Goal: Information Seeking & Learning: Compare options

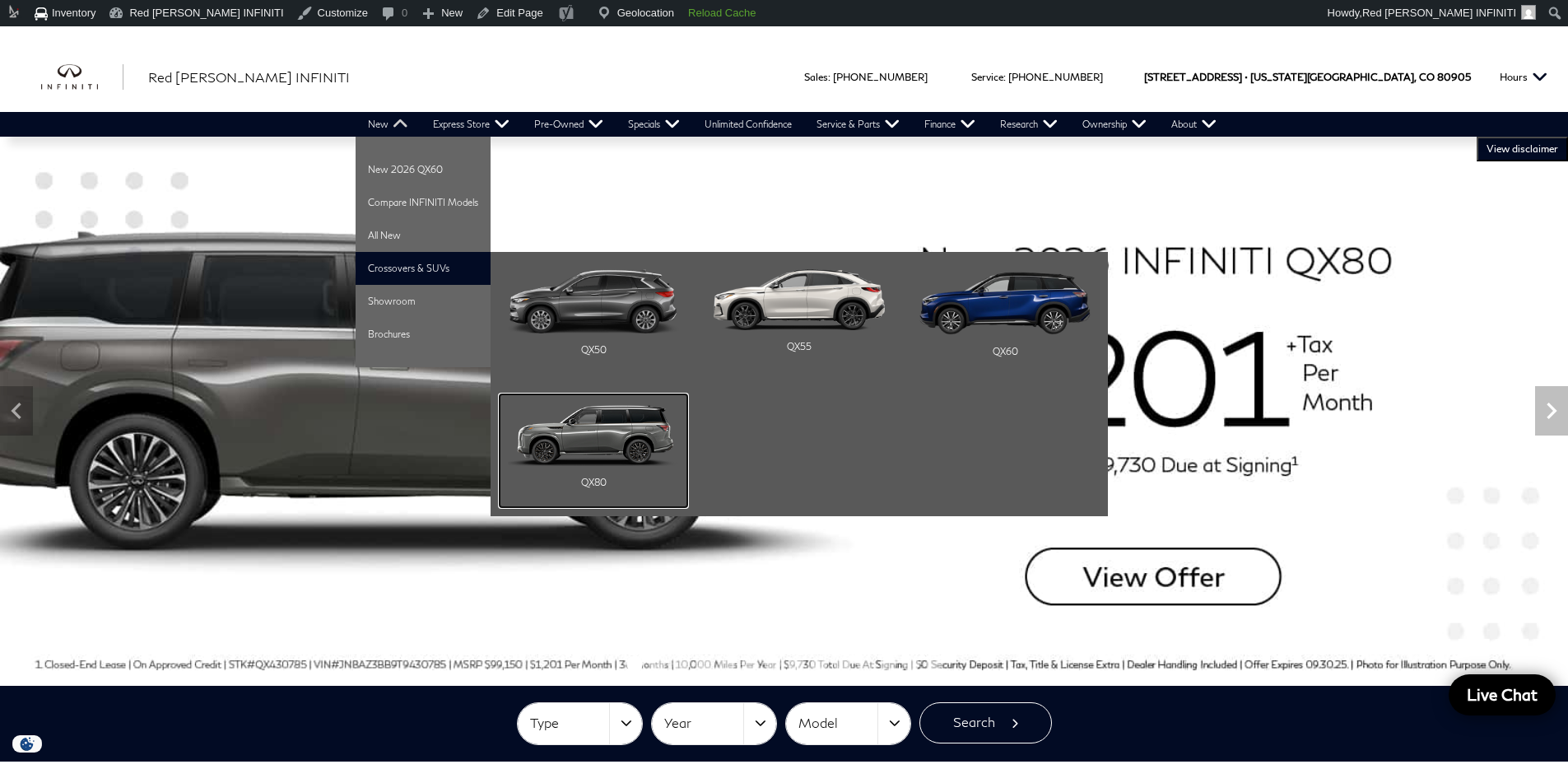
click at [605, 441] on img "Main Navigation" at bounding box center [592, 434] width 171 height 64
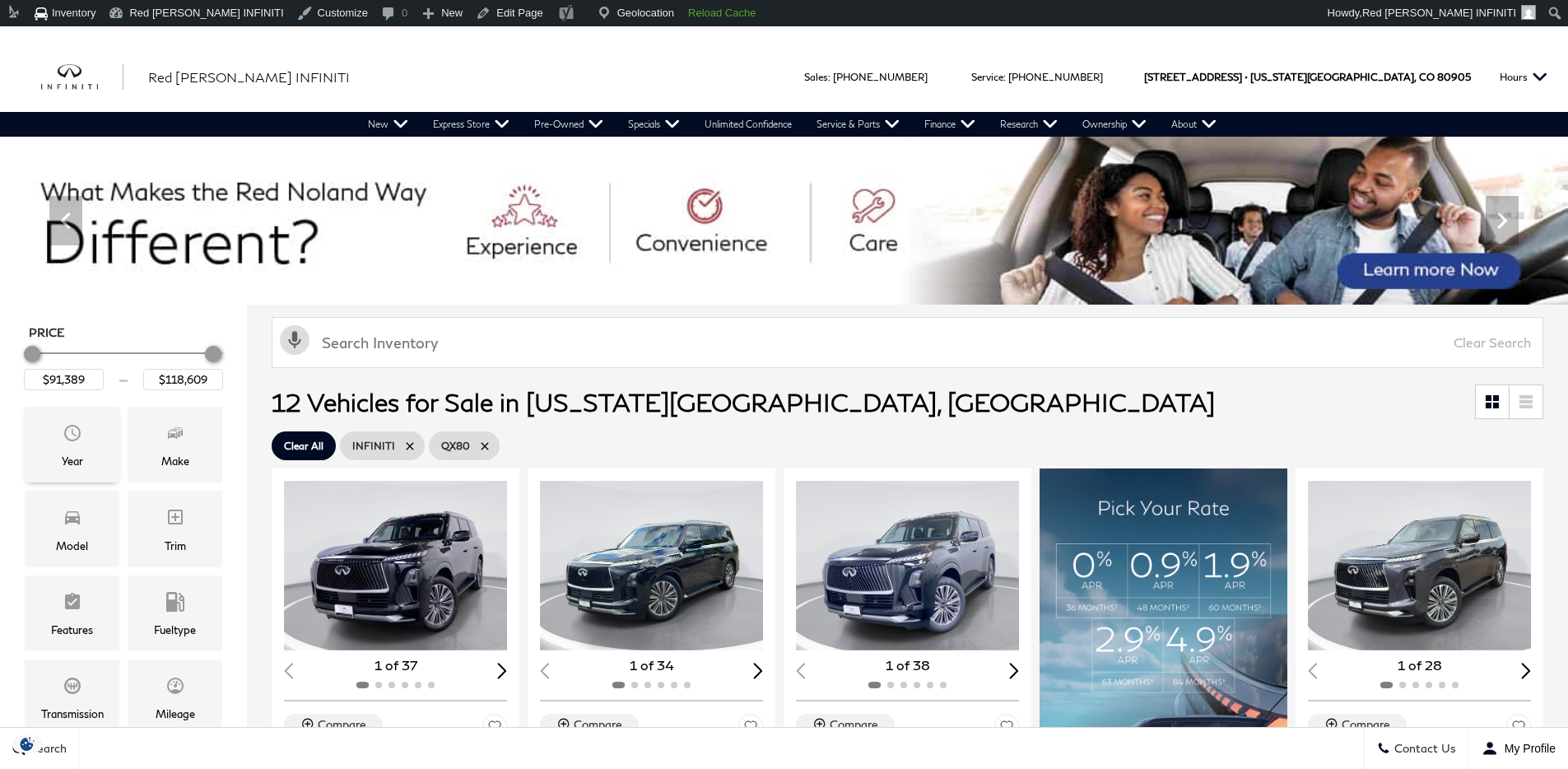
click at [50, 458] on div "Year" at bounding box center [72, 444] width 95 height 76
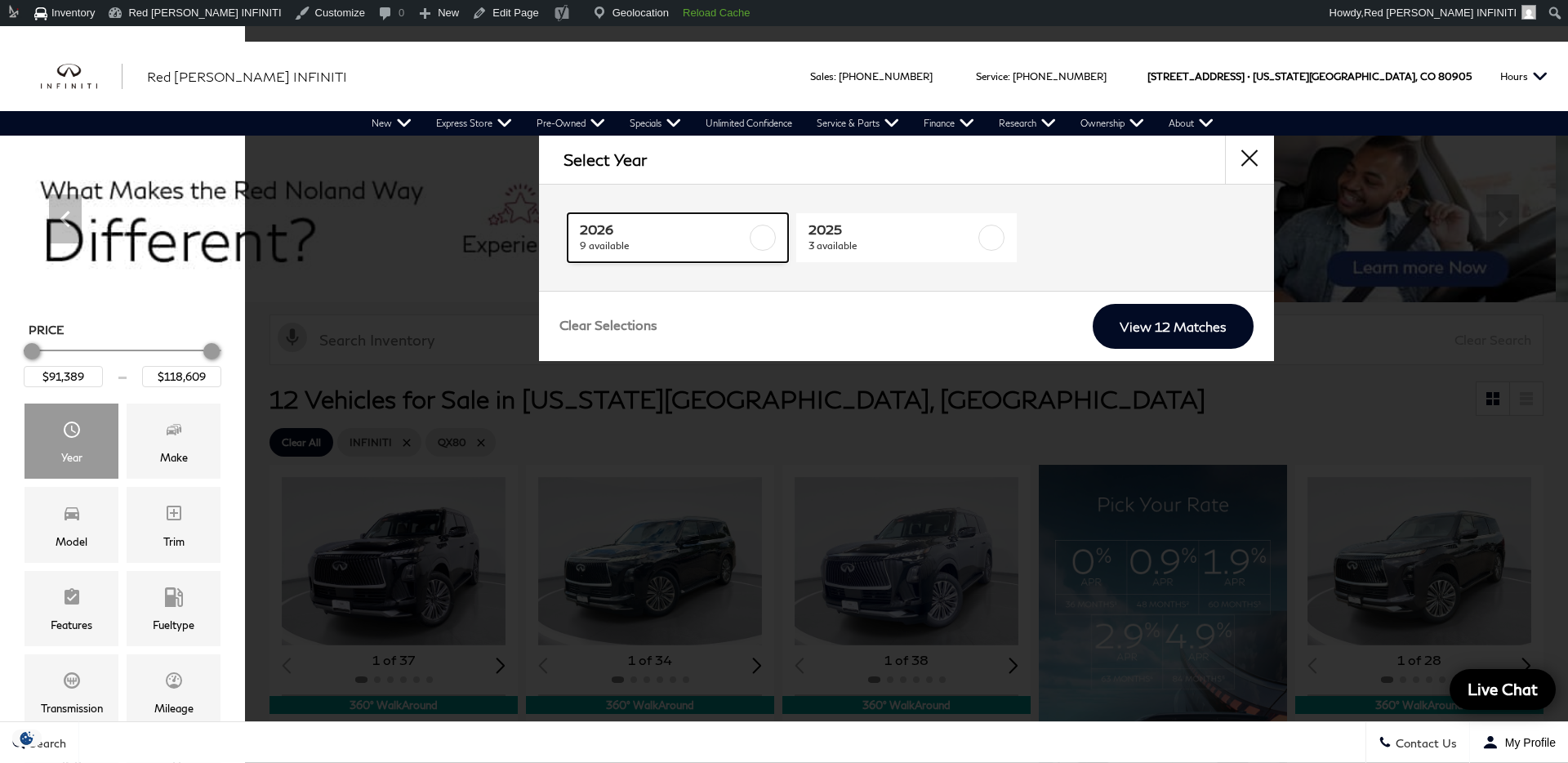
click at [720, 228] on span "2026" at bounding box center [663, 229] width 166 height 17
type input "$98,964"
checkbox input "true"
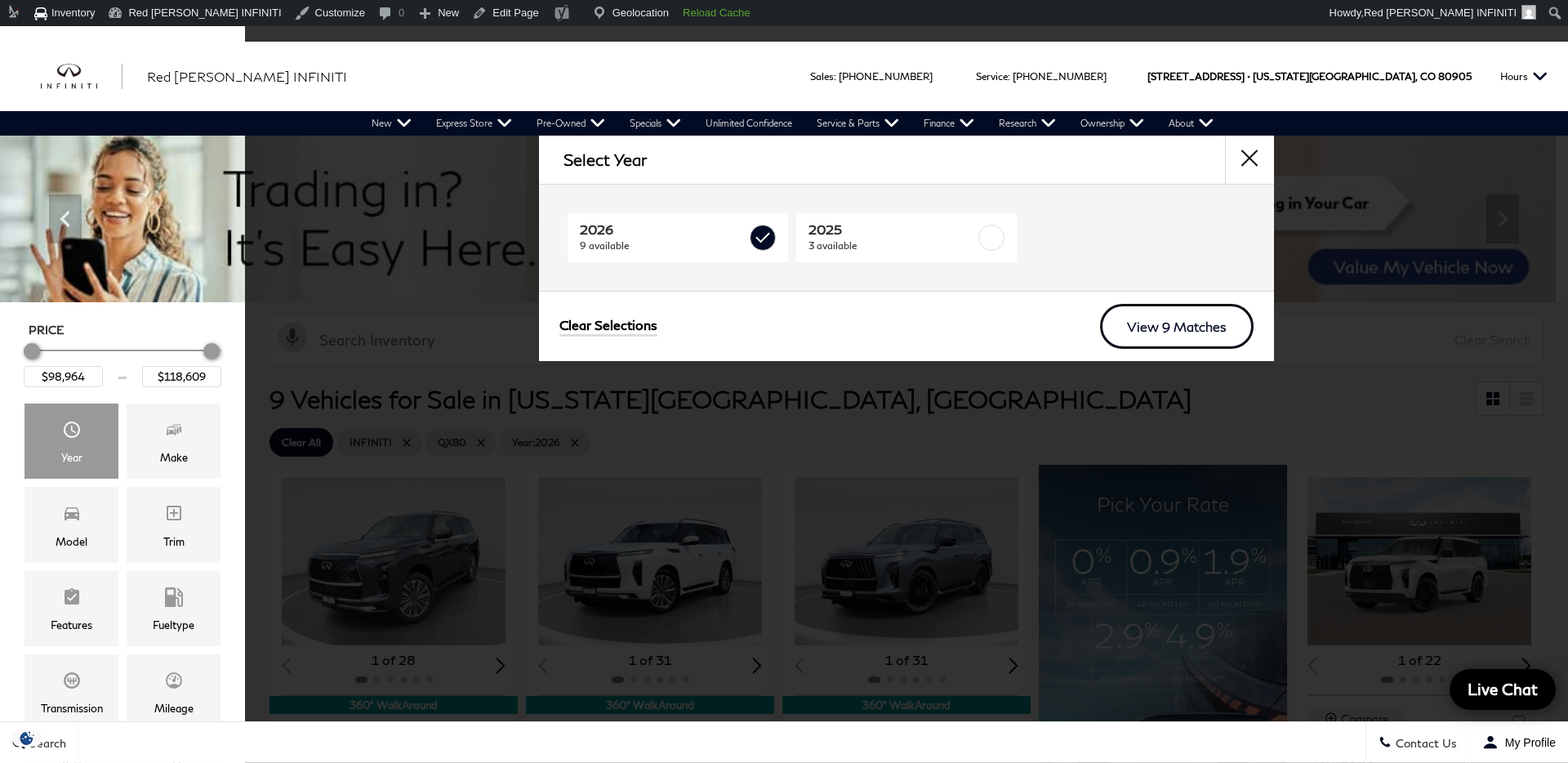
click at [1167, 318] on link "View 9 Matches" at bounding box center [1176, 326] width 154 height 45
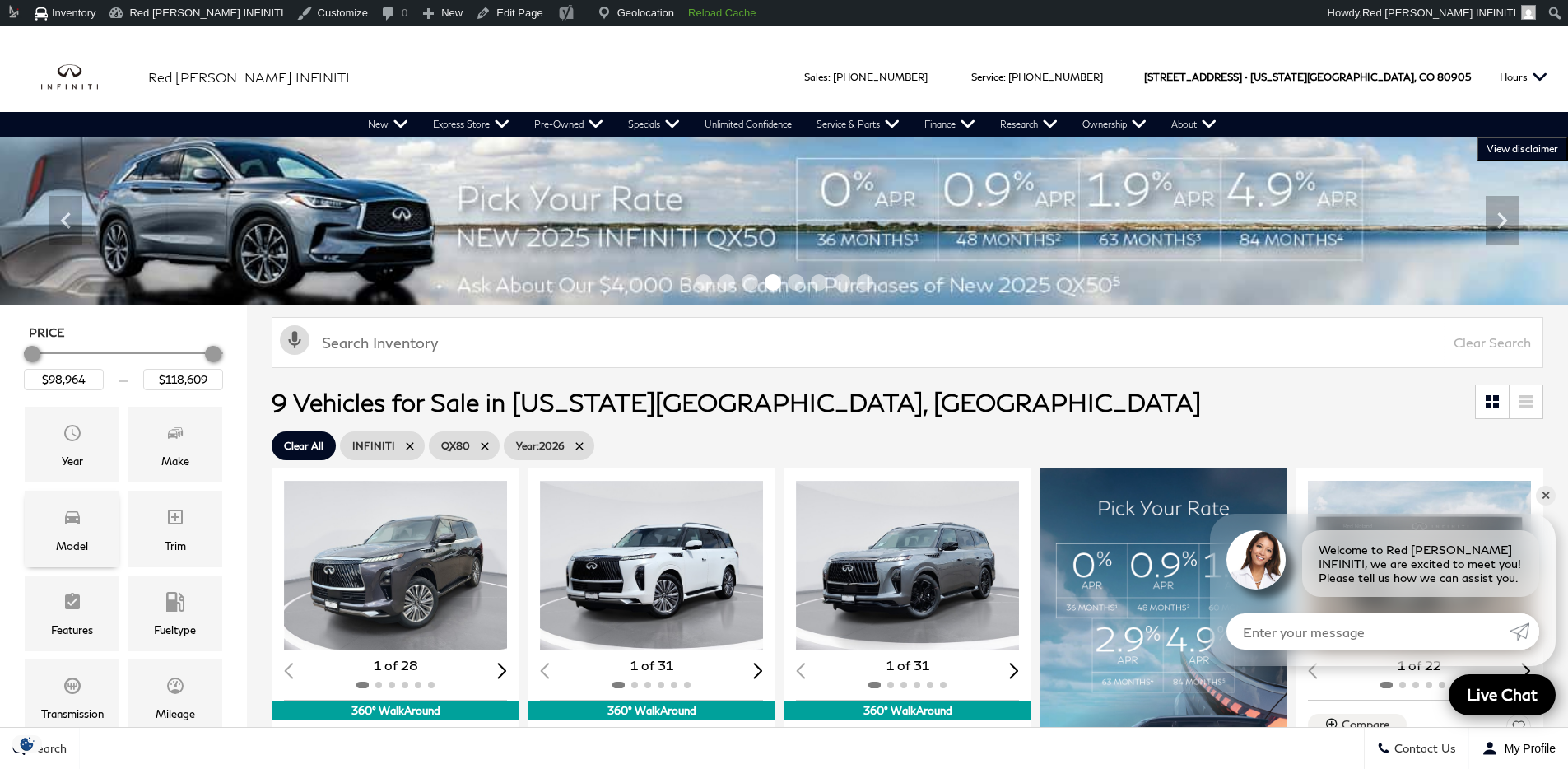
click at [80, 519] on icon "Model" at bounding box center [72, 517] width 20 height 20
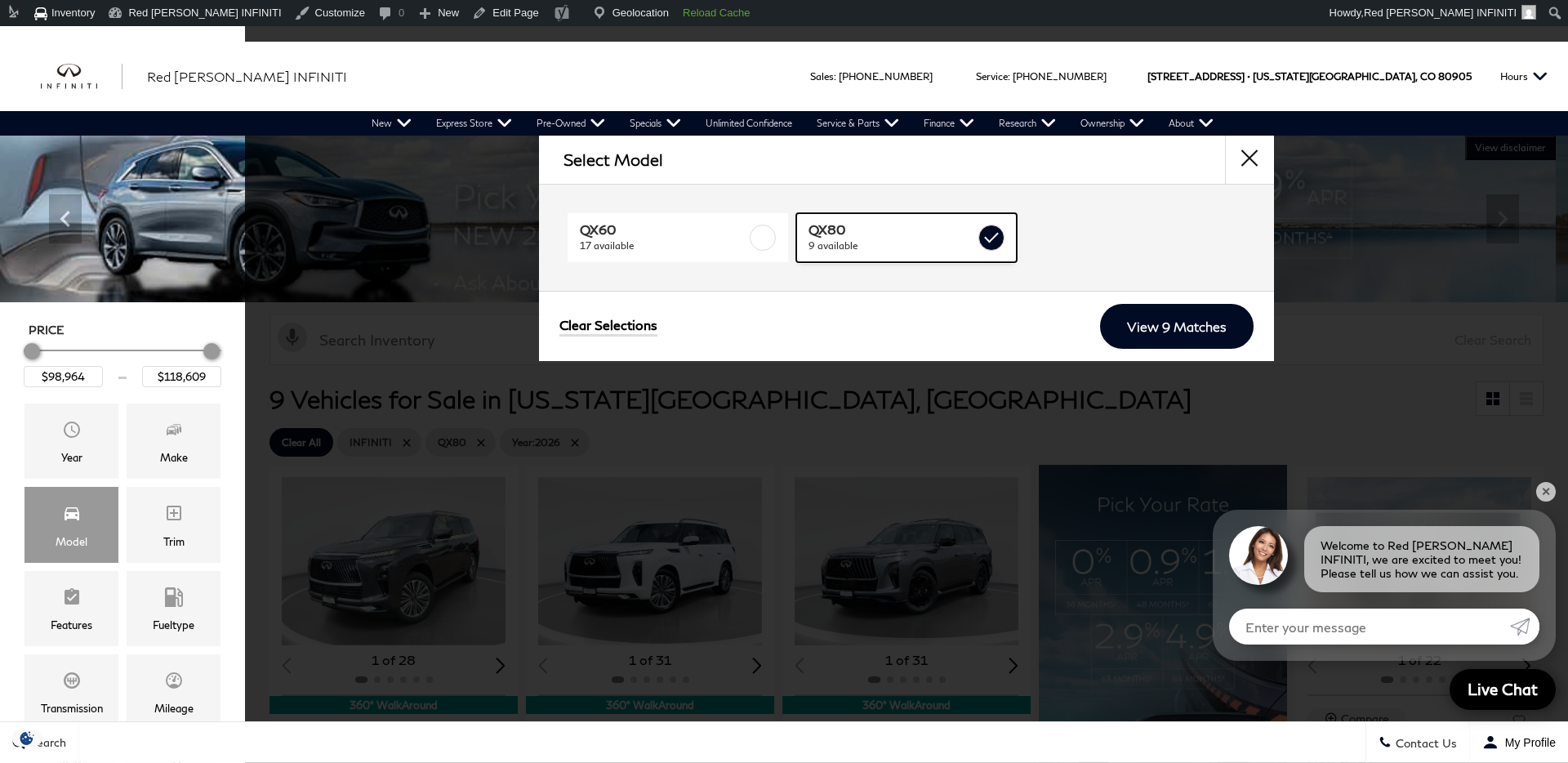
click at [869, 253] on span "9 available" at bounding box center [891, 246] width 166 height 17
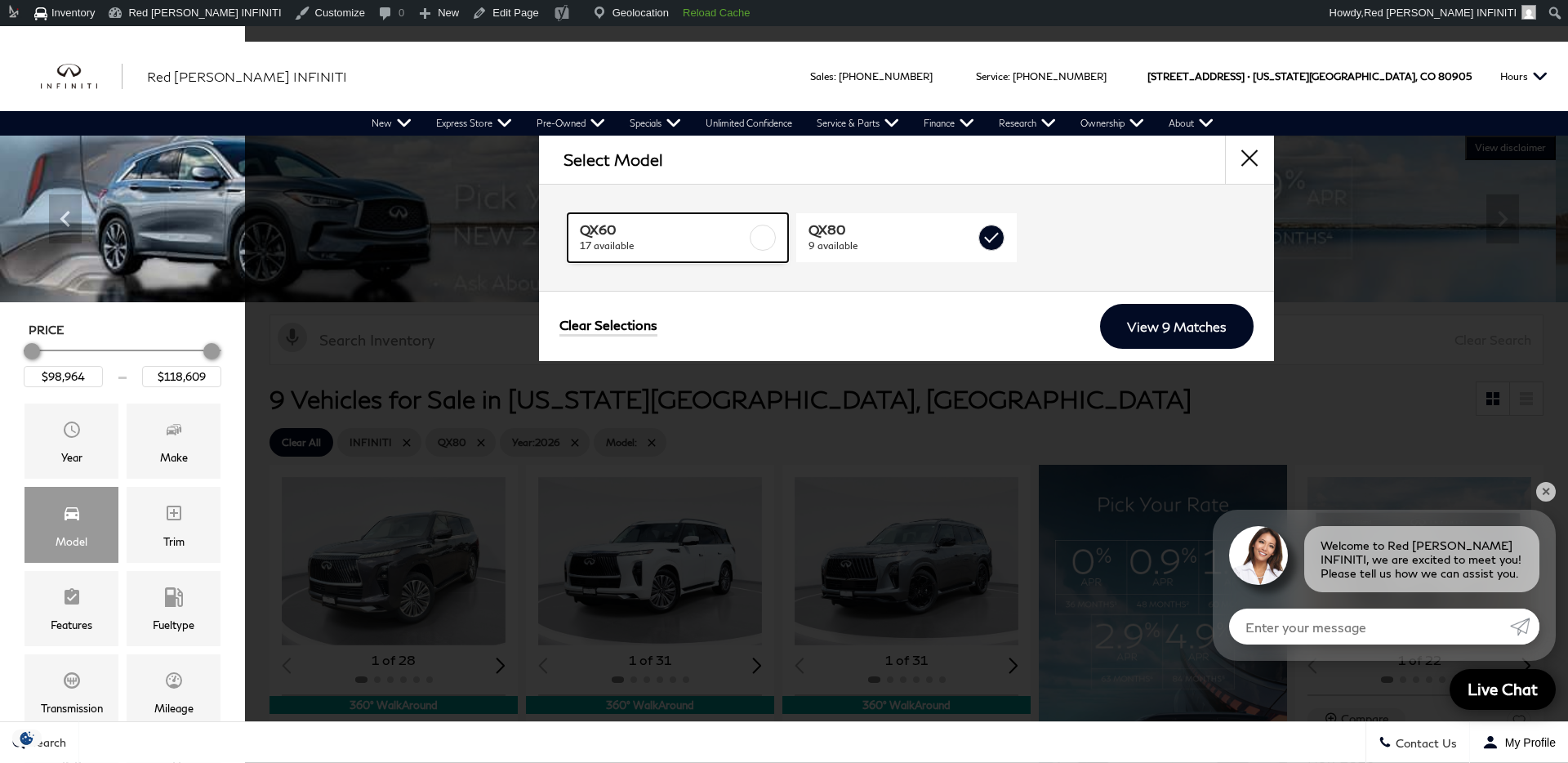
click at [743, 239] on span "17 available" at bounding box center [663, 246] width 166 height 17
type input "$56,084"
checkbox input "false"
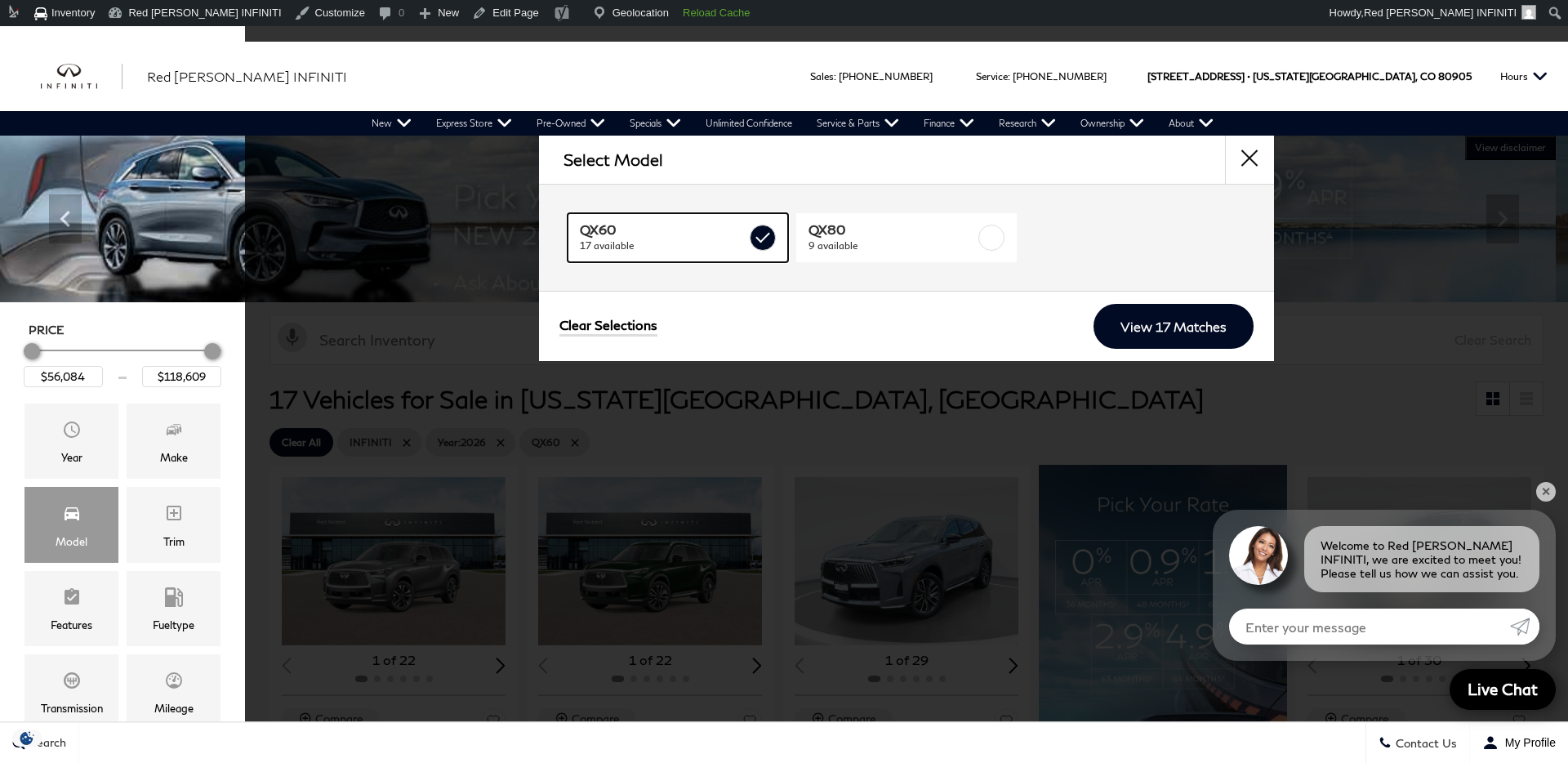
type input "$71,679"
checkbox input "true"
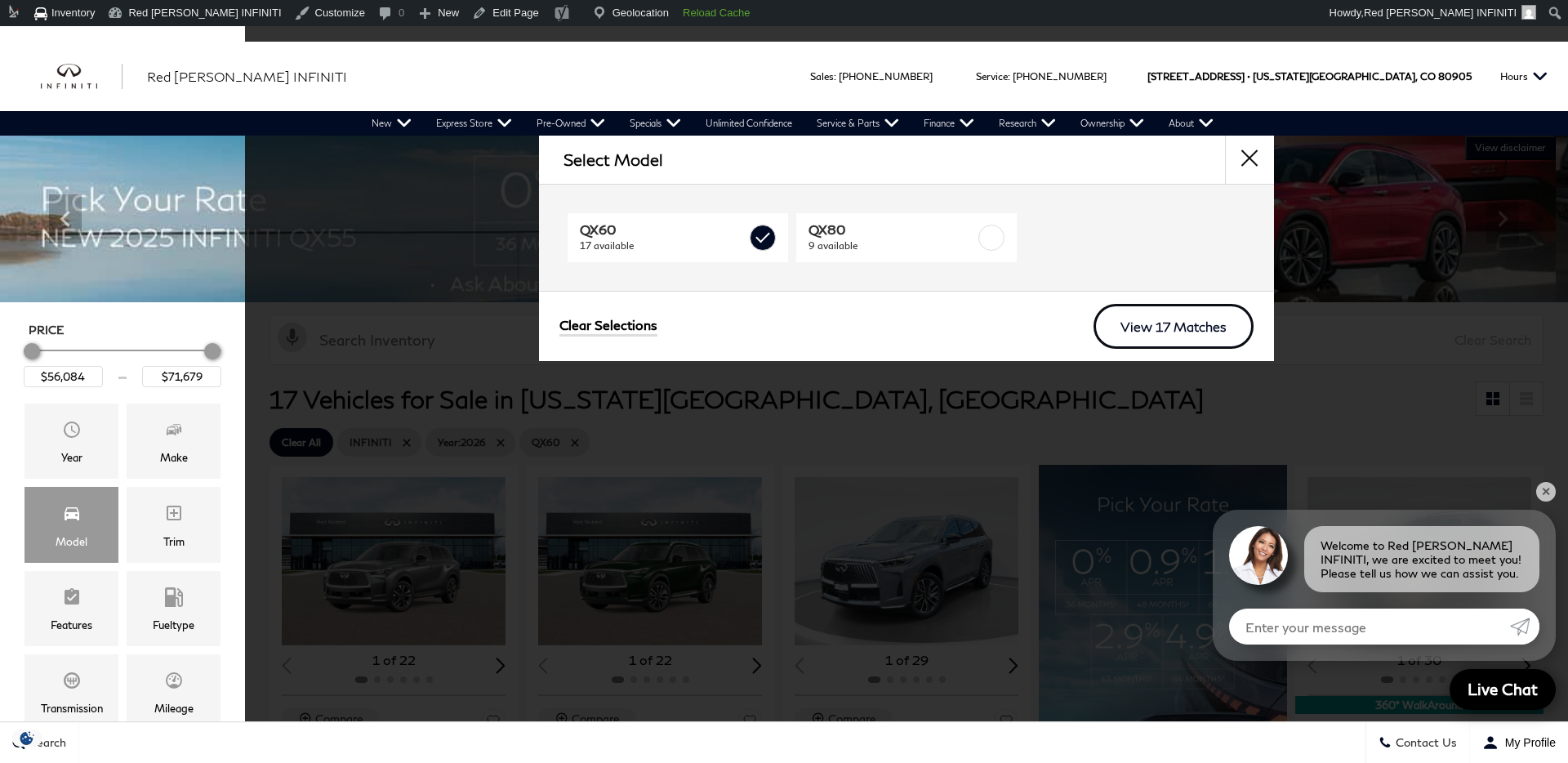
click at [1159, 320] on link "View 17 Matches" at bounding box center [1172, 326] width 160 height 45
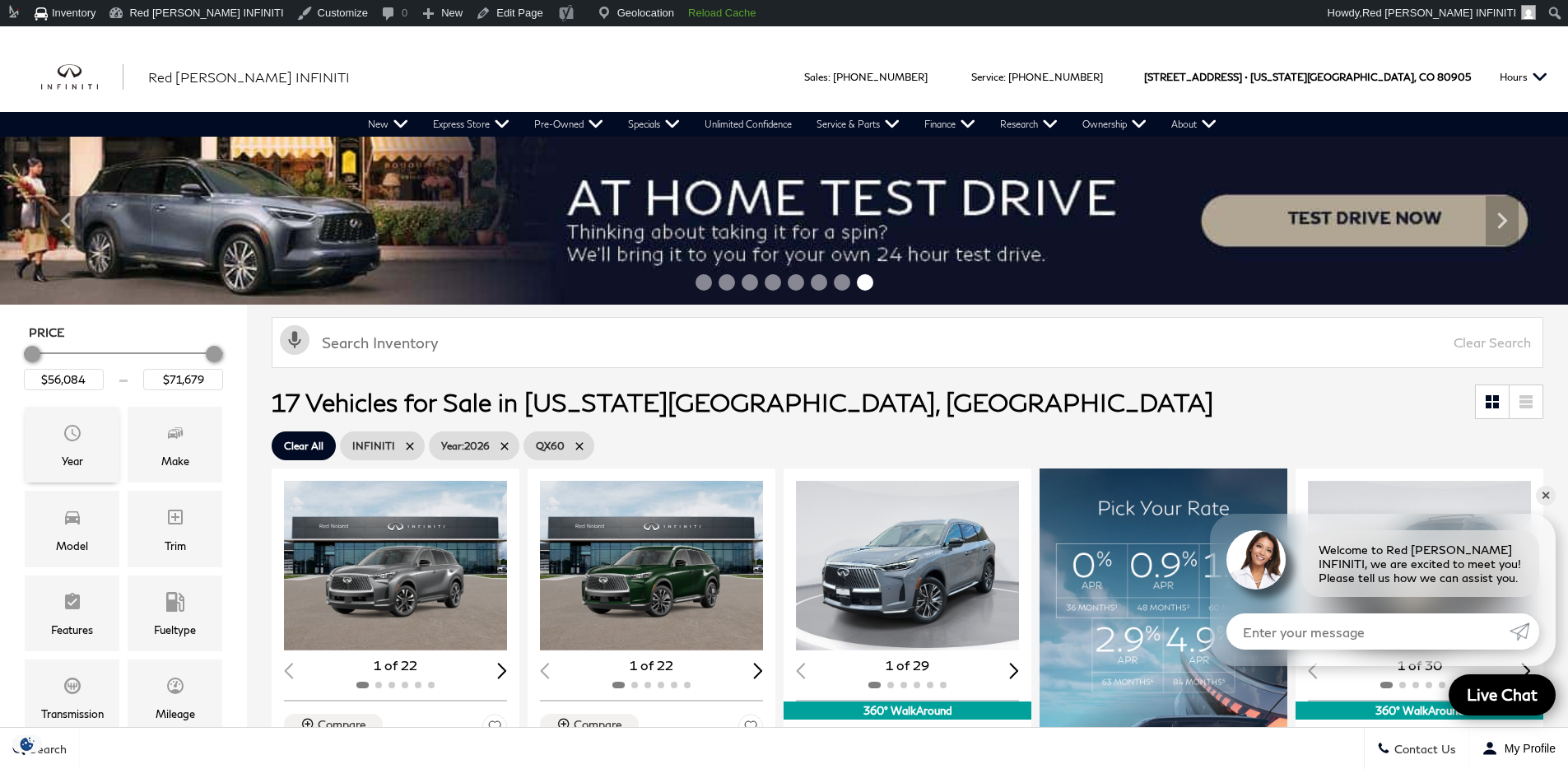
click at [114, 471] on div "Year" at bounding box center [72, 444] width 95 height 76
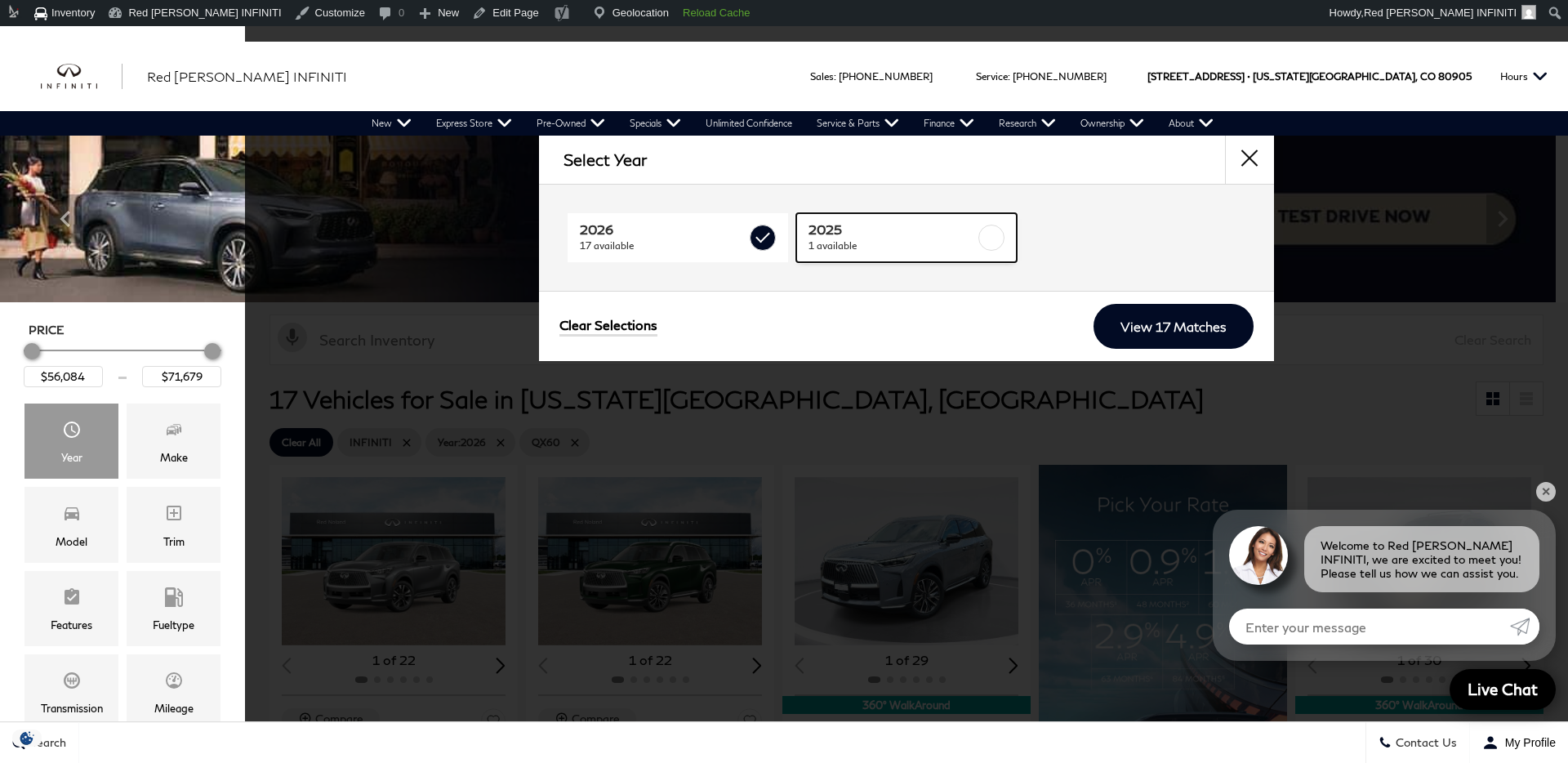
click at [875, 247] on span "1 available" at bounding box center [891, 246] width 166 height 17
checkbox input "true"
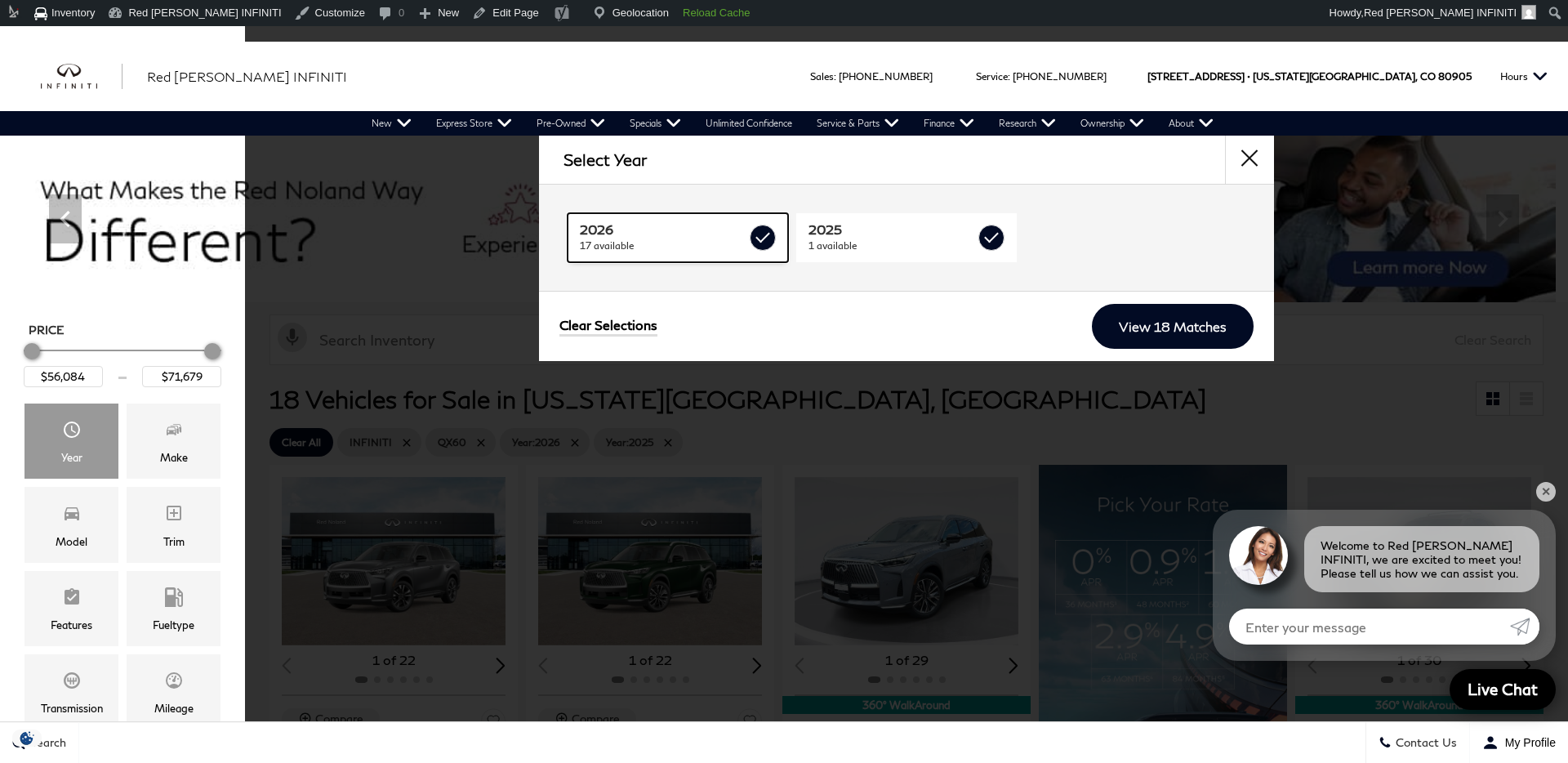
click at [736, 250] on span "17 available" at bounding box center [663, 246] width 166 height 17
type input "$70,239"
checkbox input "false"
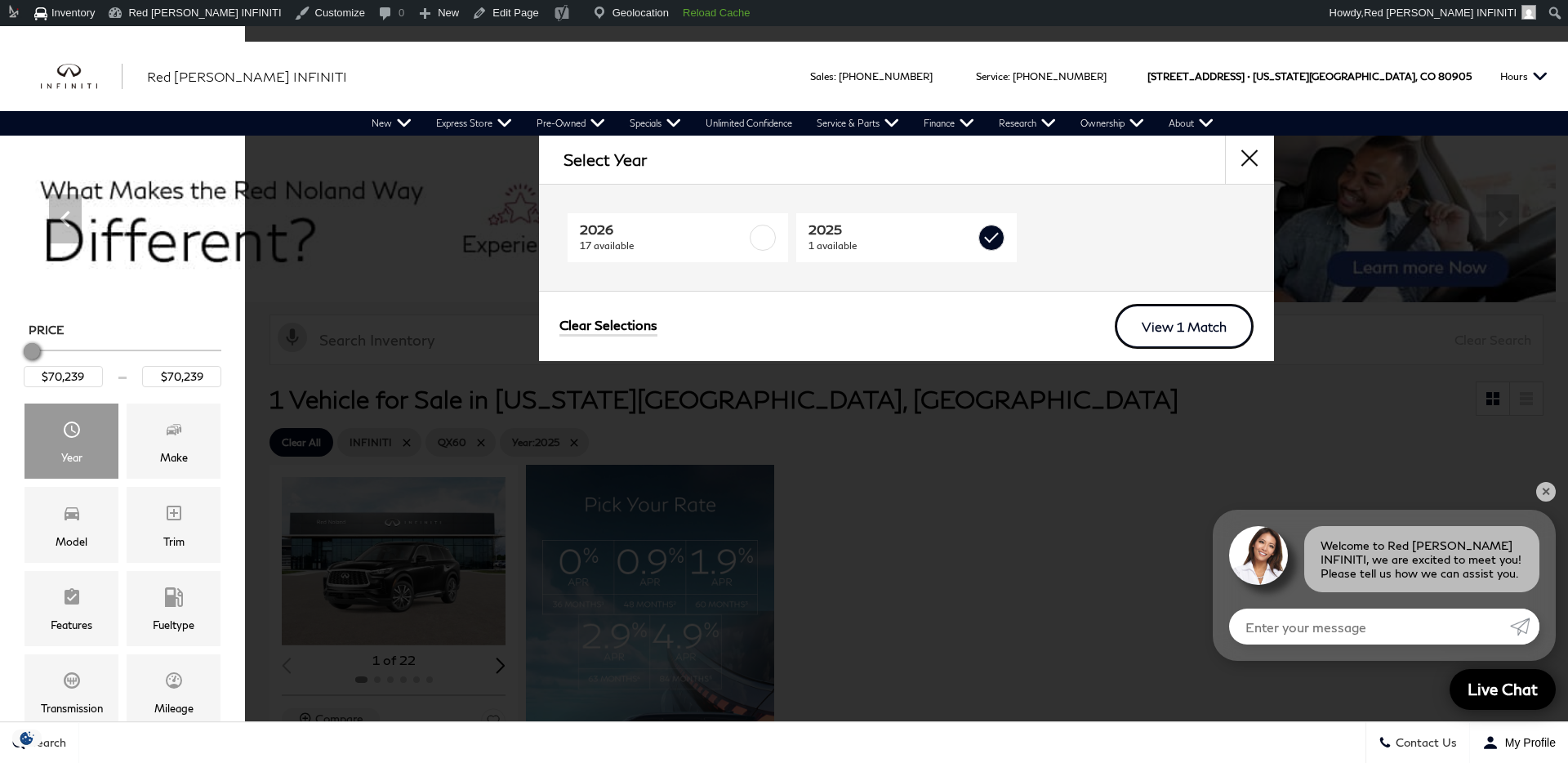
click at [1162, 317] on link "View 1 Match" at bounding box center [1184, 326] width 139 height 45
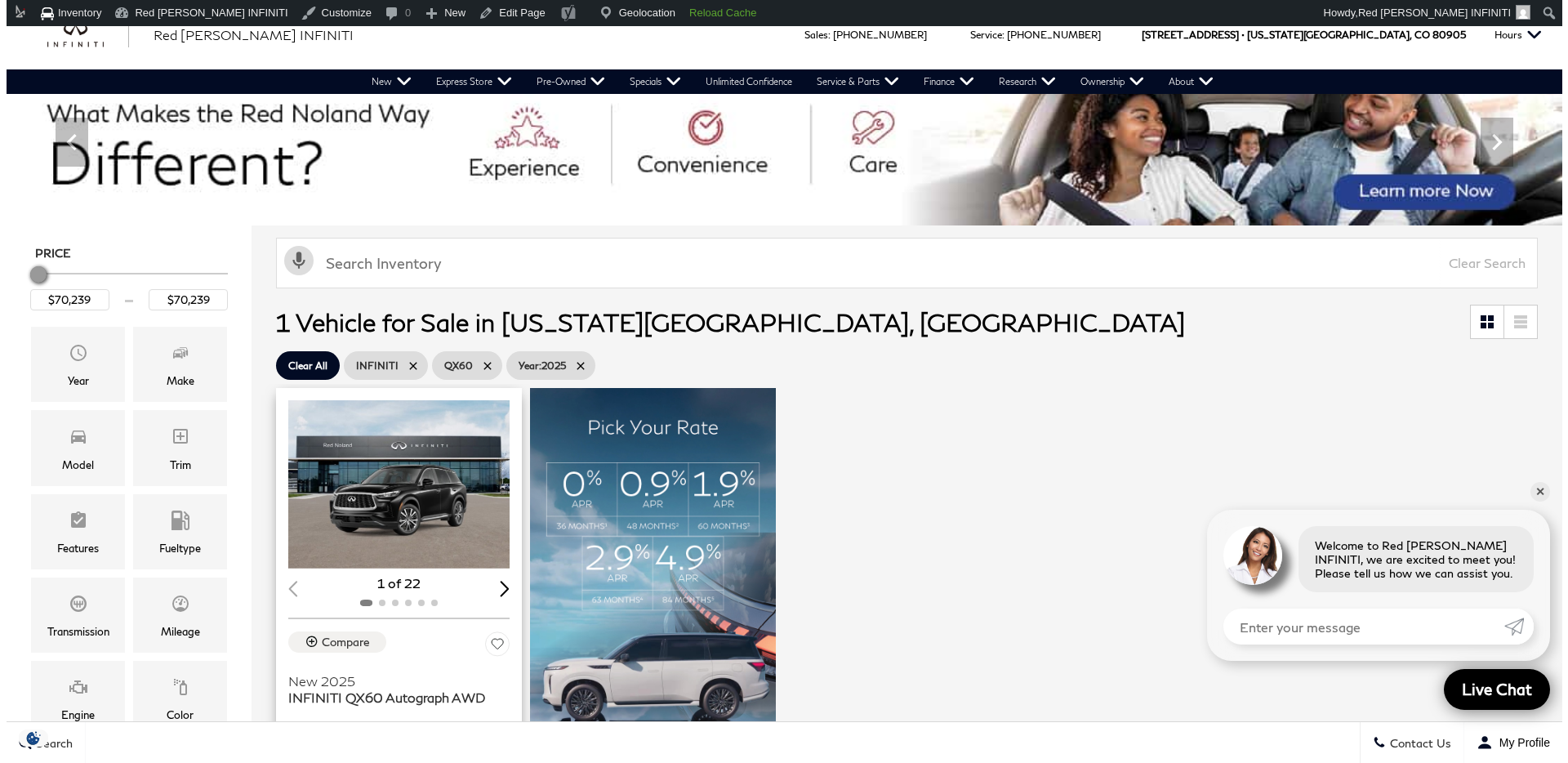
scroll to position [94, 0]
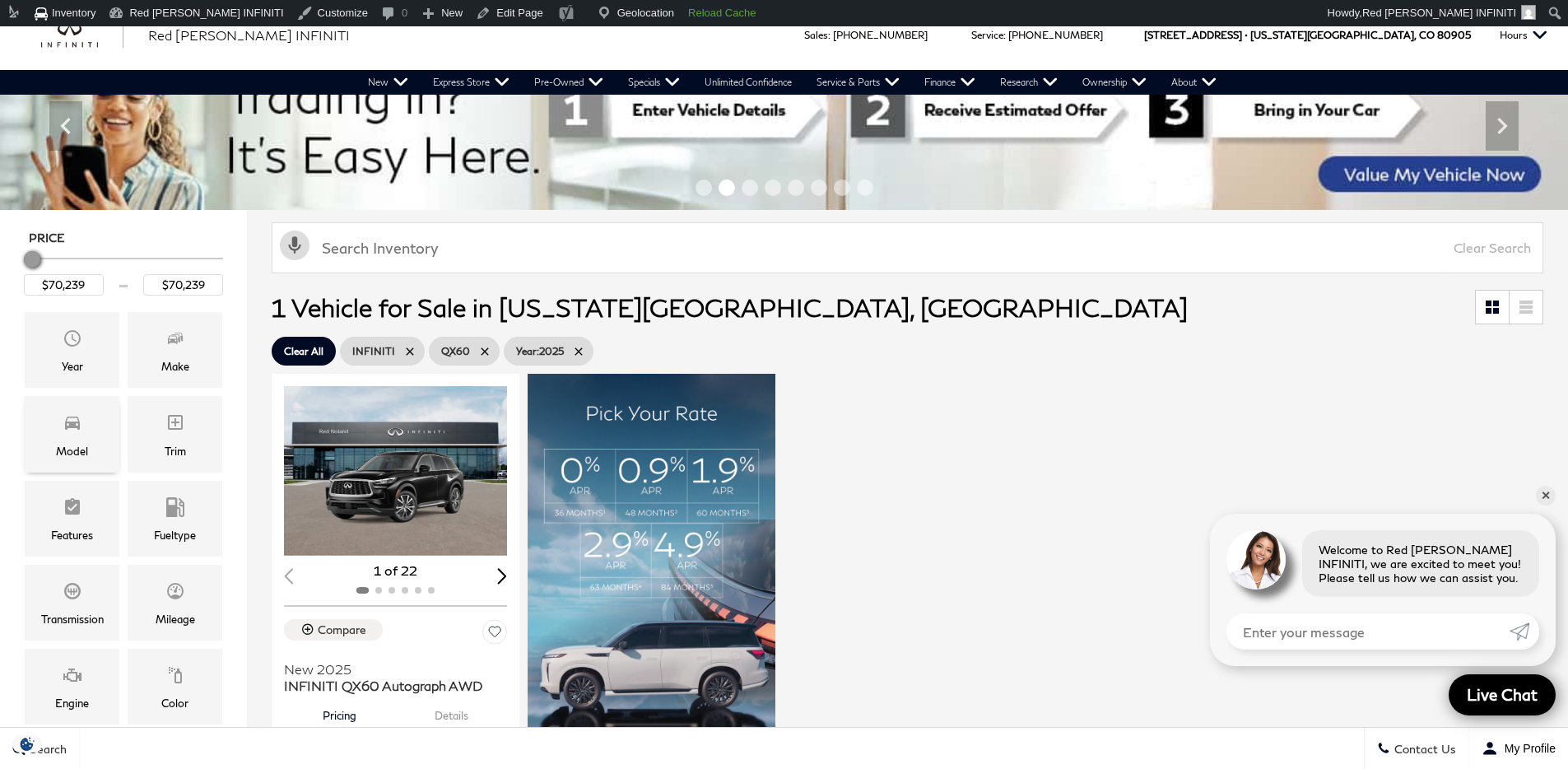
click at [82, 442] on div "Model" at bounding box center [72, 451] width 33 height 18
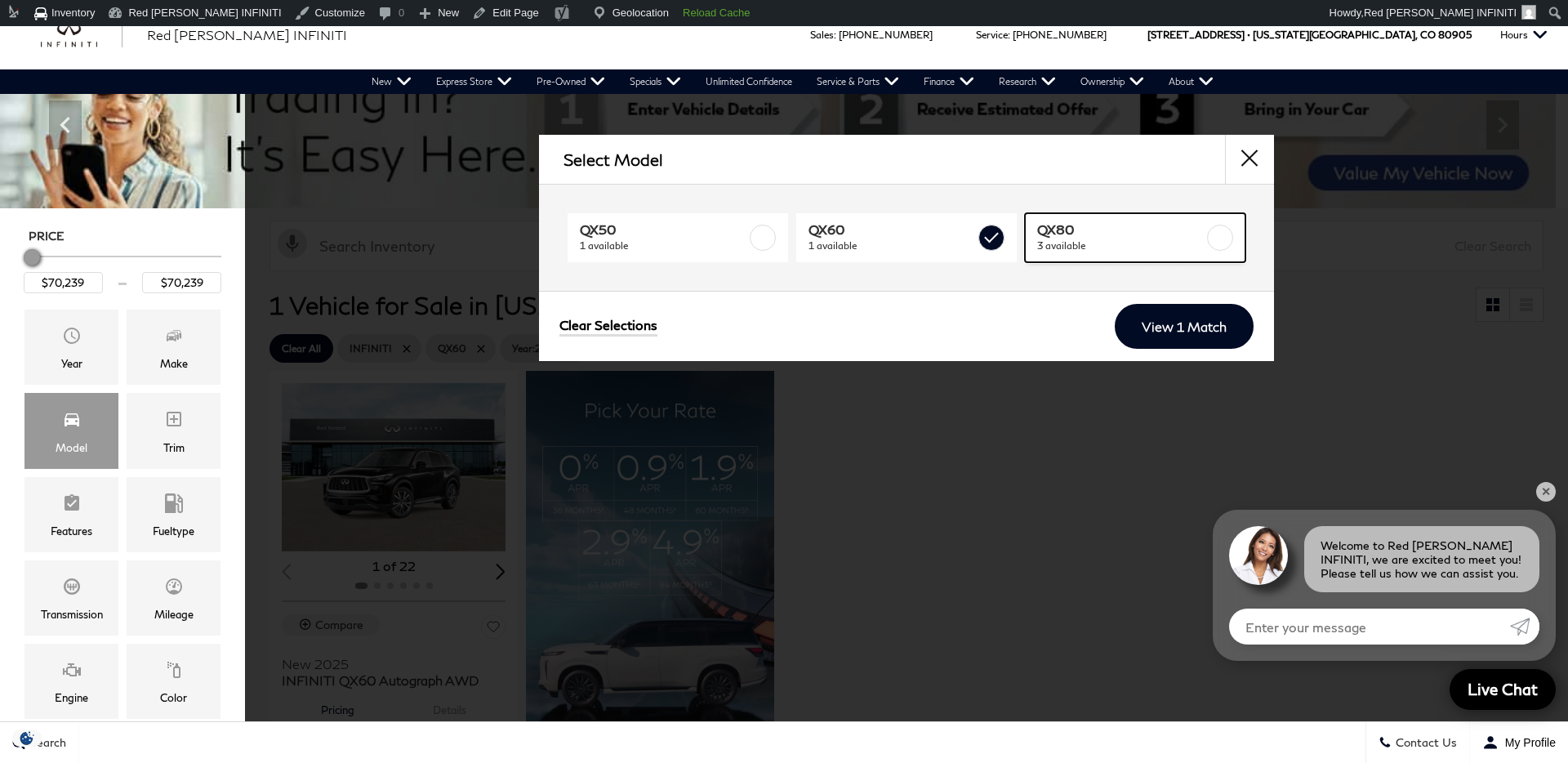
click at [1098, 242] on span "3 available" at bounding box center [1120, 246] width 166 height 17
type input "$93,614"
checkbox input "true"
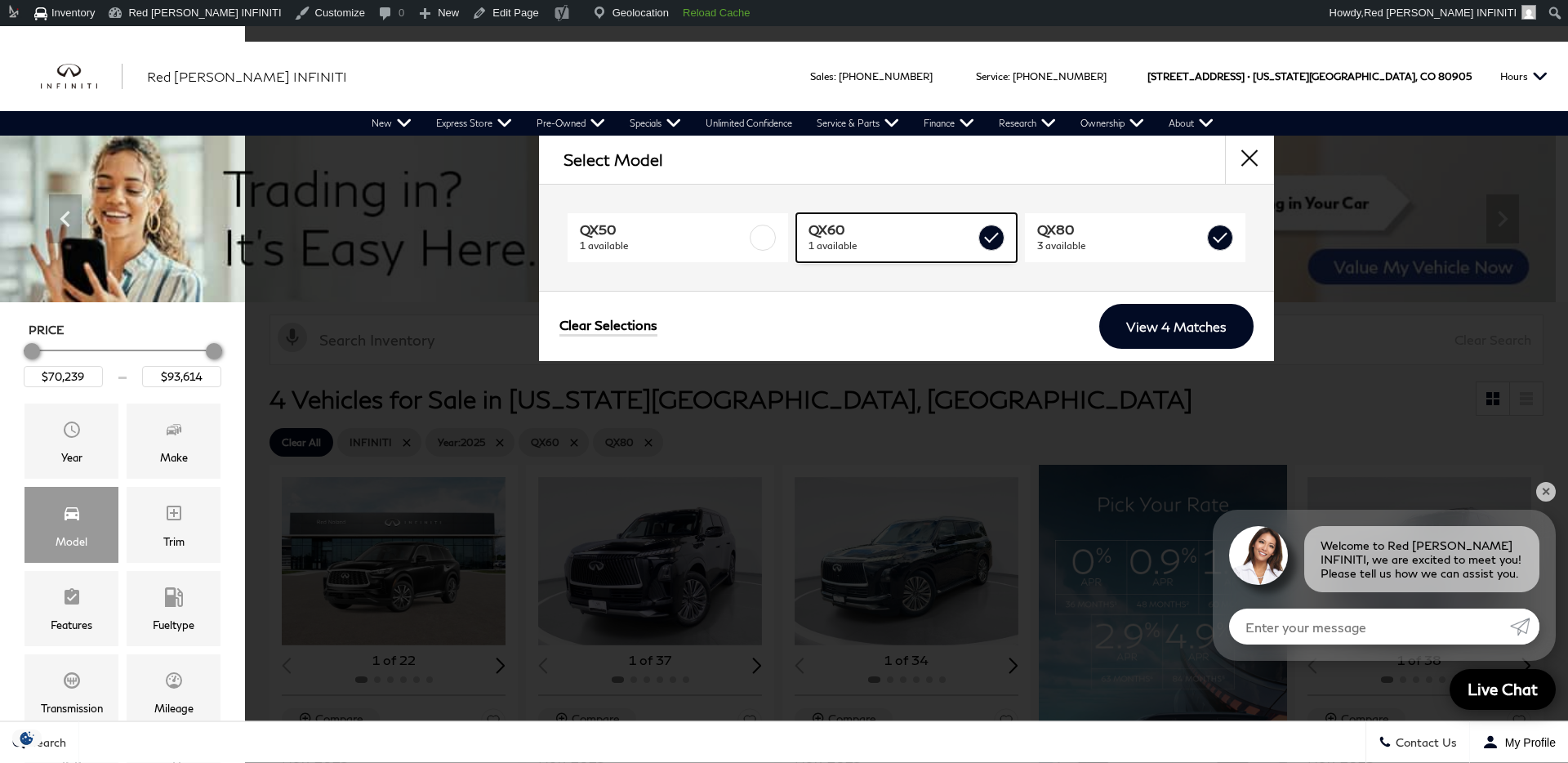
click at [970, 239] on span "1 available" at bounding box center [891, 246] width 166 height 17
type input "$91,389"
checkbox input "false"
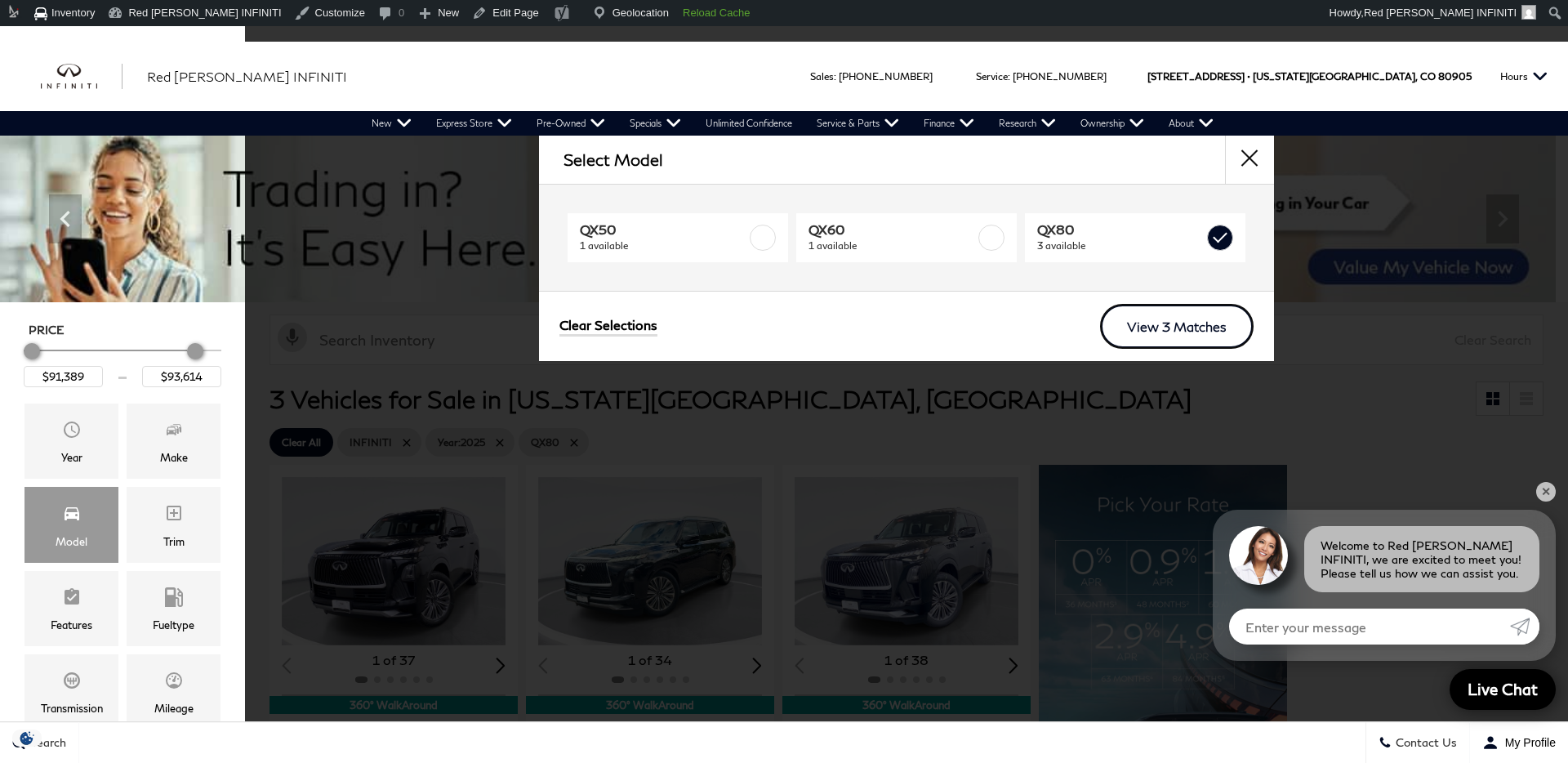
click at [1152, 313] on link "View 3 Matches" at bounding box center [1176, 326] width 154 height 45
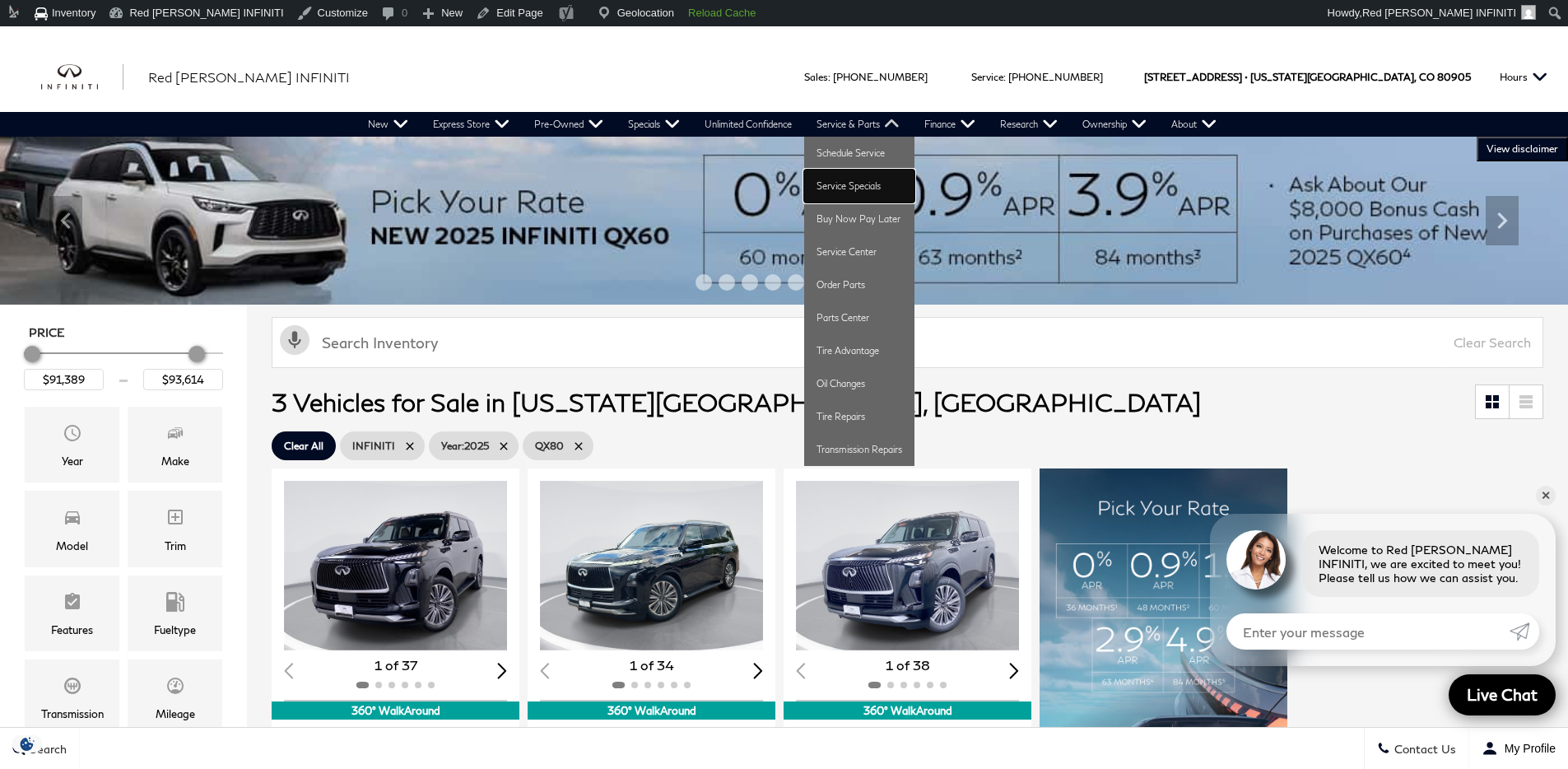
click at [855, 181] on link "Service Specials" at bounding box center [860, 186] width 111 height 33
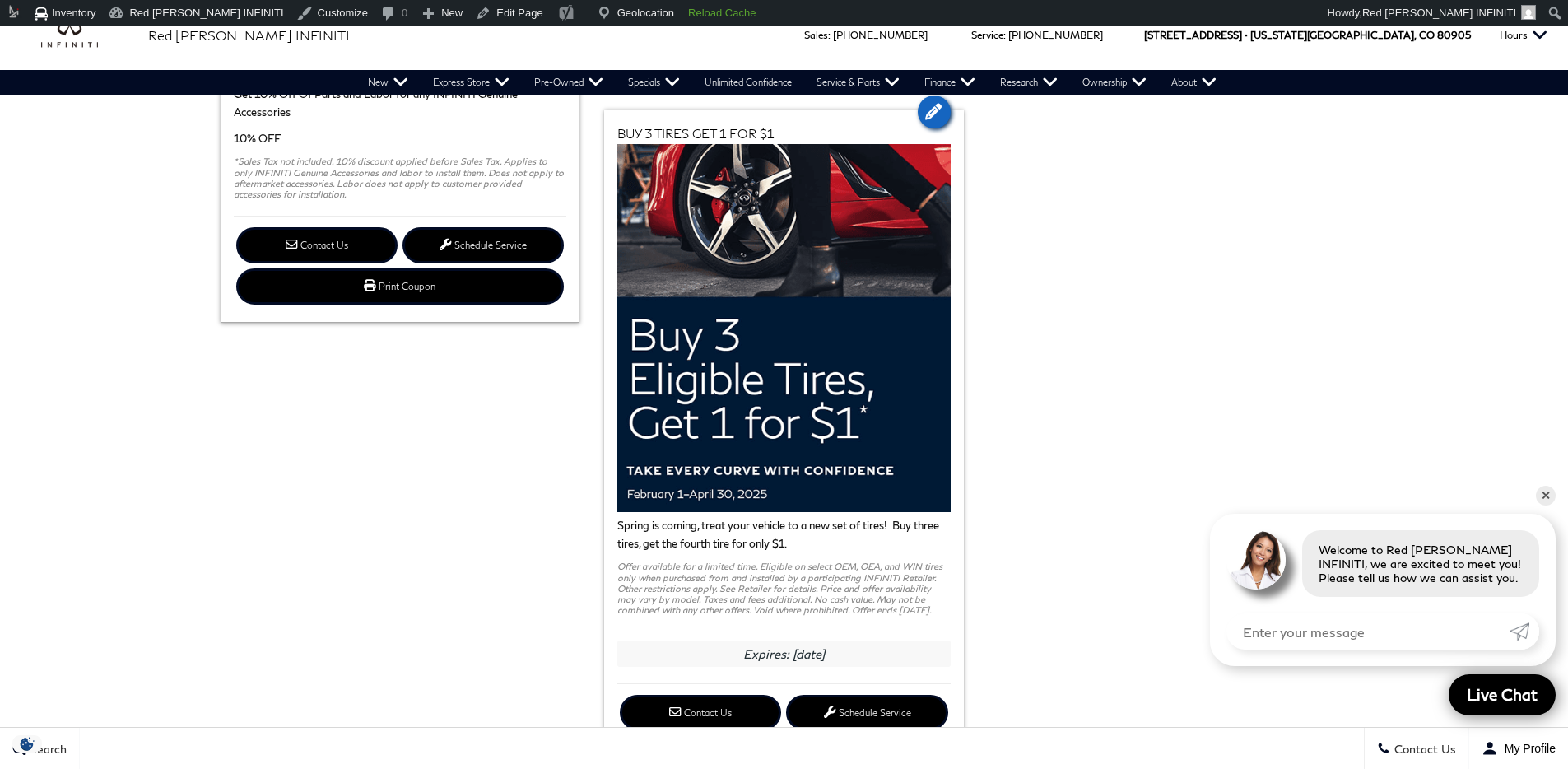
scroll to position [2367, 0]
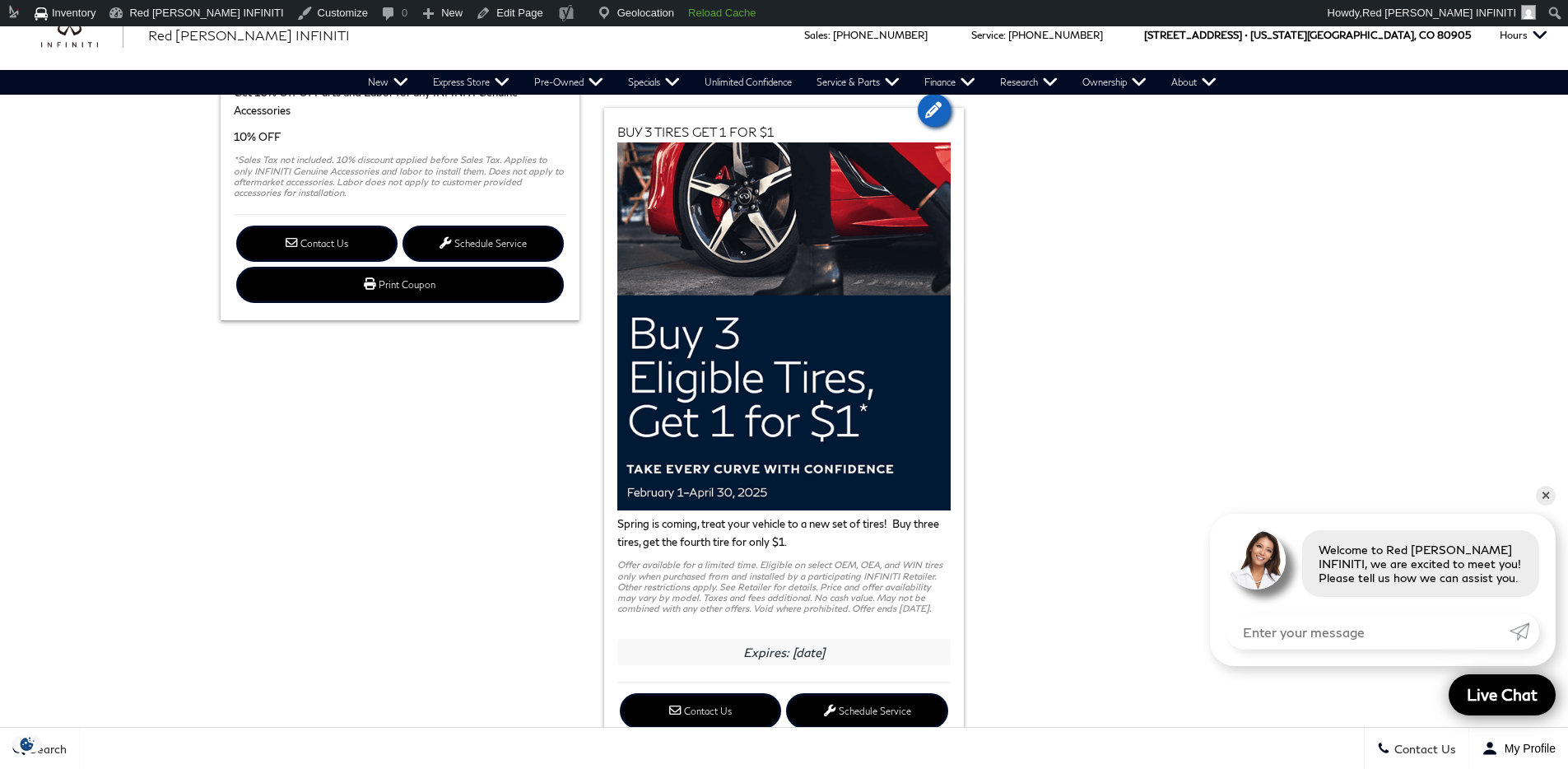
drag, startPoint x: 618, startPoint y: 562, endPoint x: 918, endPoint y: 608, distance: 303.5
click at [918, 608] on p "Offer available for a limited time. Eligible on select OEM, OEA, and WIN tires …" at bounding box center [784, 585] width 334 height 54
click at [671, 575] on p "Offer available for a limited time. Eligible on select OEM, OEA, and WIN tires …" at bounding box center [784, 585] width 334 height 54
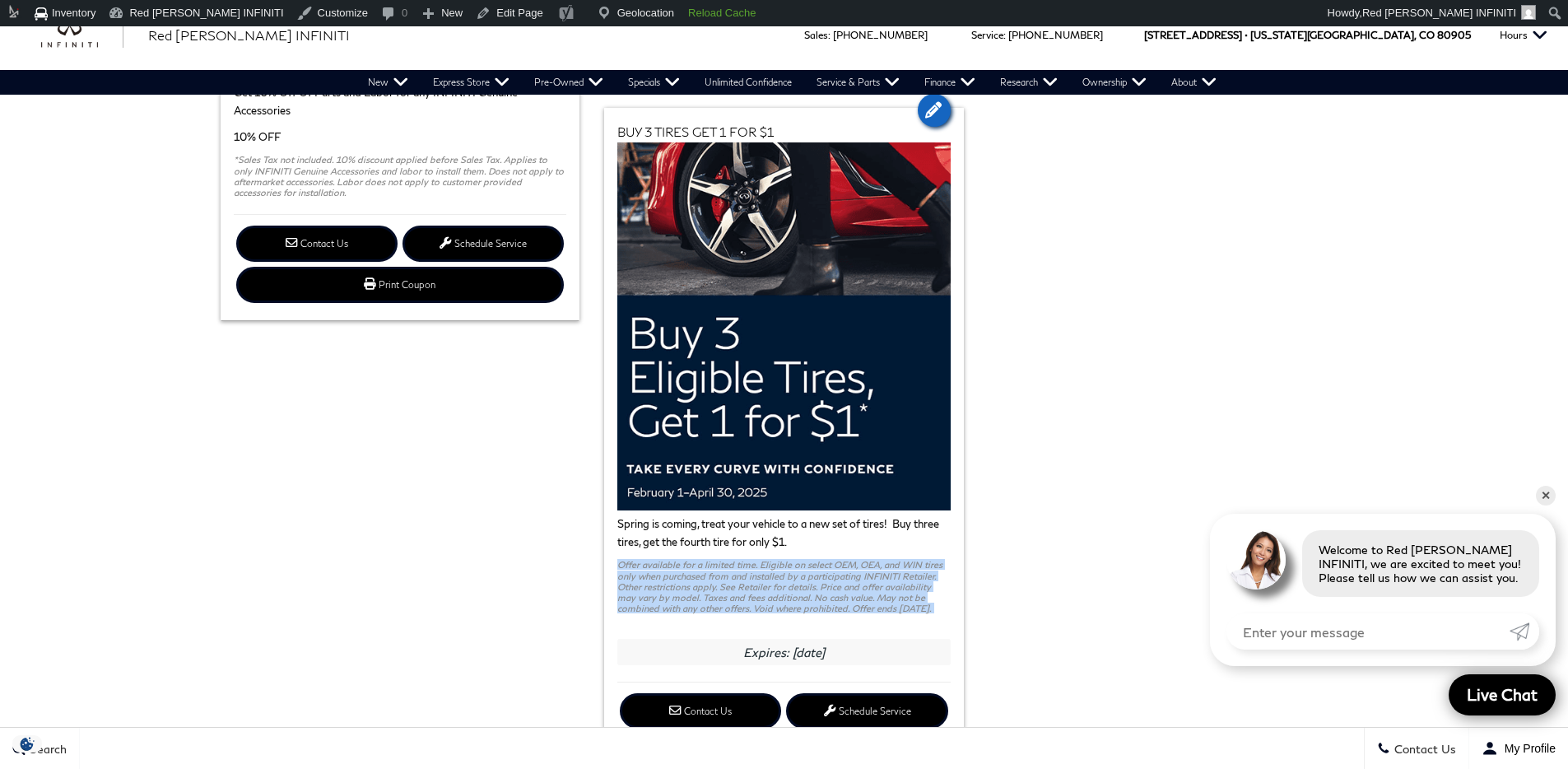
click at [671, 575] on p "Offer available for a limited time. Eligible on select OEM, OEA, and WIN tires …" at bounding box center [784, 585] width 334 height 54
copy div "Offer available for a limited time. Eligible on select OEM, OEA, and WIN tires …"
